Goal: Share content: Share content

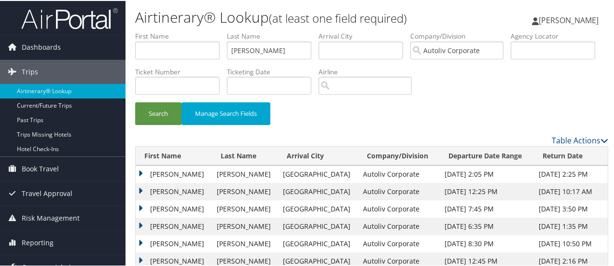
click at [141, 169] on td "[PERSON_NAME]" at bounding box center [174, 173] width 76 height 17
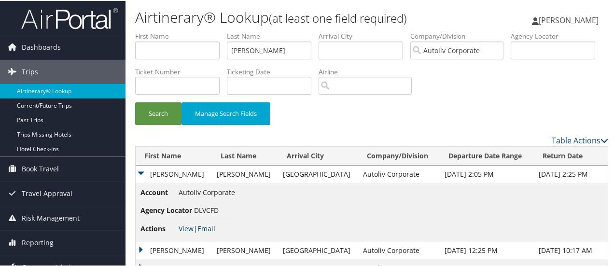
click at [213, 228] on link "Email" at bounding box center [206, 227] width 18 height 9
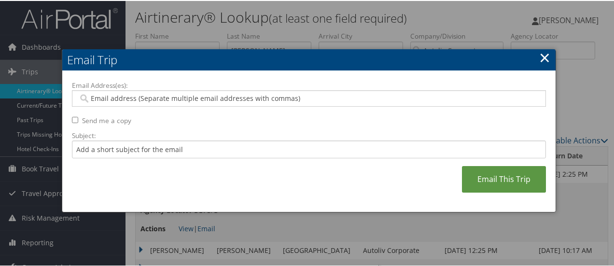
click at [165, 95] on input "Email Address(es):" at bounding box center [309, 98] width 462 height 10
type input "shelby"
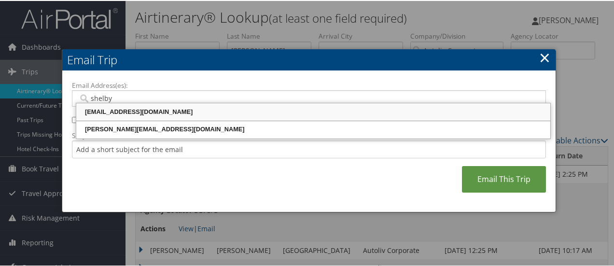
click at [159, 108] on div "[EMAIL_ADDRESS][DOMAIN_NAME]" at bounding box center [313, 111] width 471 height 10
type input "[EMAIL_ADDRESS][DOMAIN_NAME]"
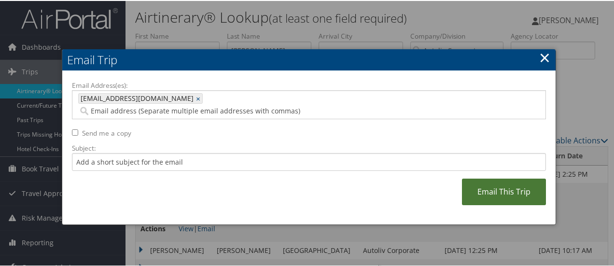
click at [504, 181] on link "Email This Trip" at bounding box center [504, 191] width 84 height 27
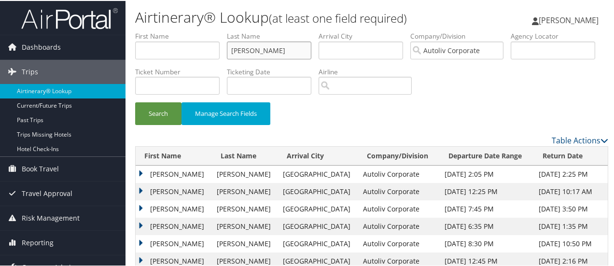
drag, startPoint x: 266, startPoint y: 49, endPoint x: 203, endPoint y: 69, distance: 66.7
click at [203, 30] on ul "First Name Last Name reynolds Departure City Arrival City Company/Division Auto…" at bounding box center [371, 30] width 473 height 0
type input "pelayo chavarria"
